Goal: Navigation & Orientation: Find specific page/section

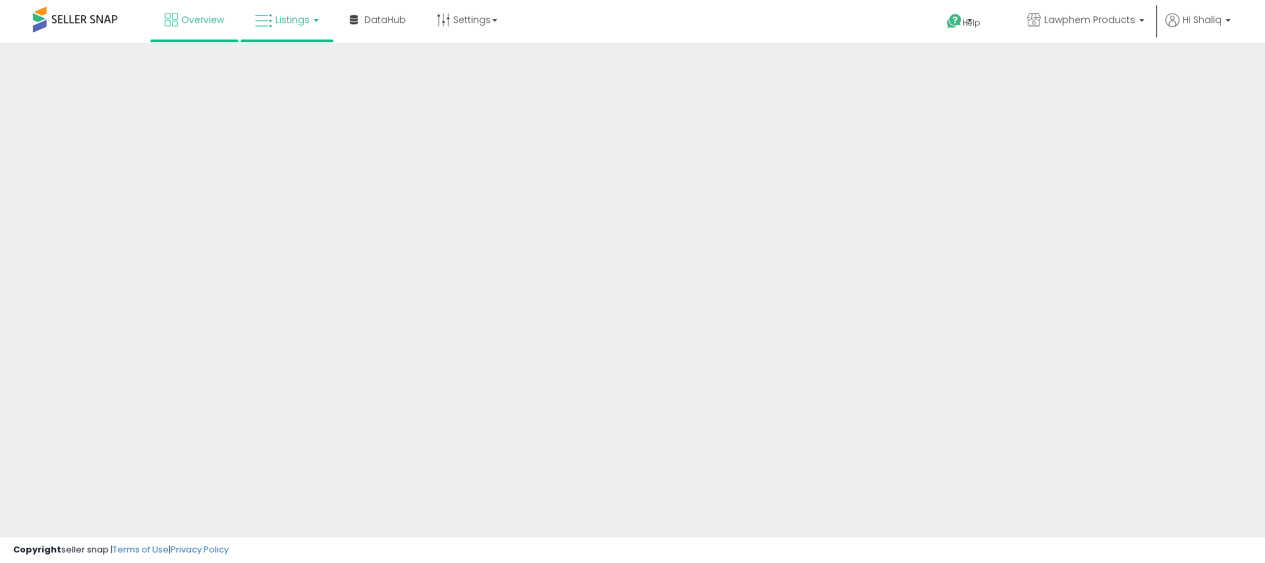
click at [290, 19] on span "Listings" at bounding box center [292, 19] width 34 height 13
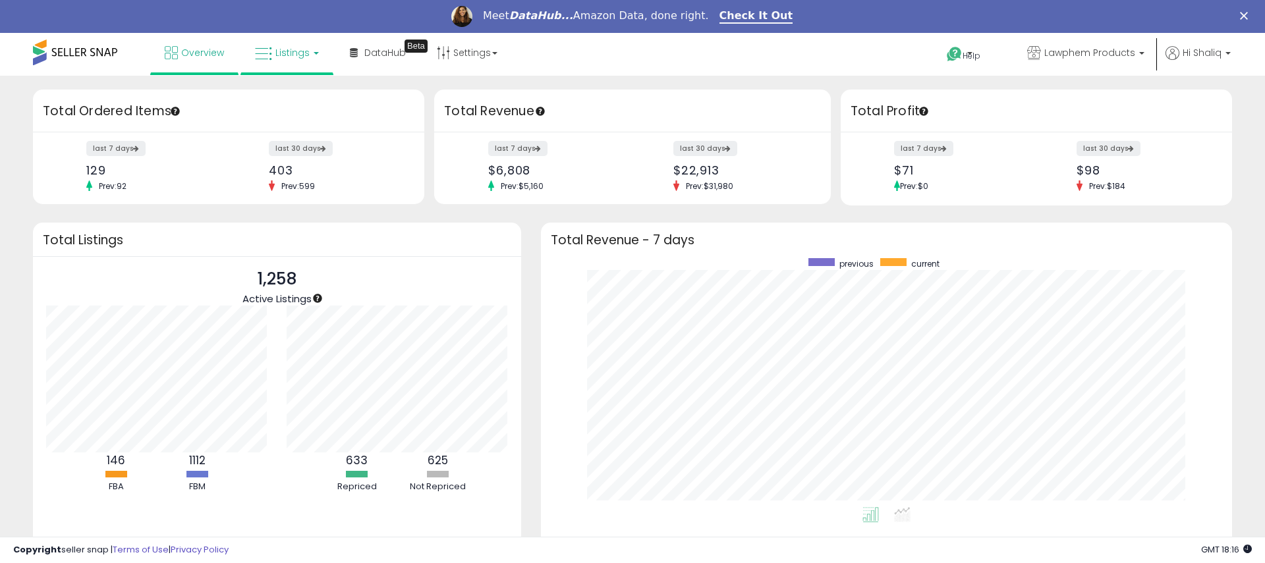
click at [290, 51] on span "Listings" at bounding box center [292, 52] width 34 height 13
click at [283, 96] on icon at bounding box center [296, 98] width 57 height 17
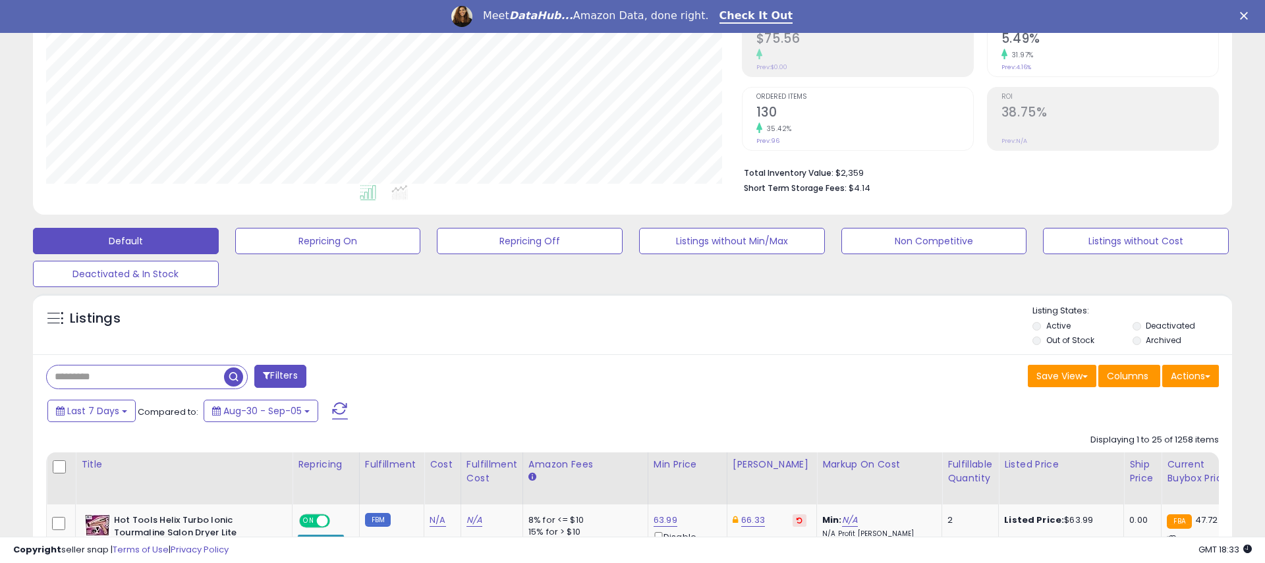
scroll to position [304, 0]
